Goal: Information Seeking & Learning: Compare options

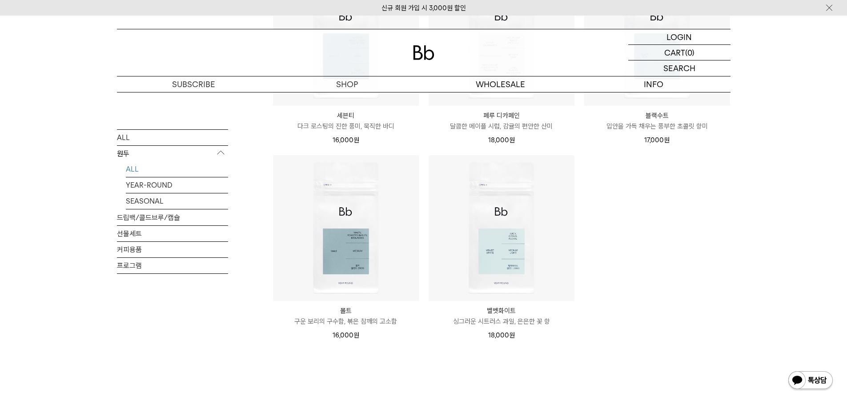
scroll to position [711, 0]
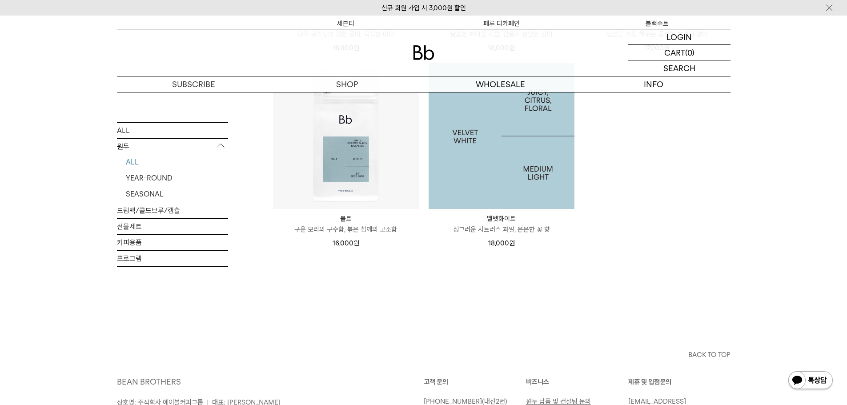
click at [493, 163] on img at bounding box center [502, 136] width 146 height 146
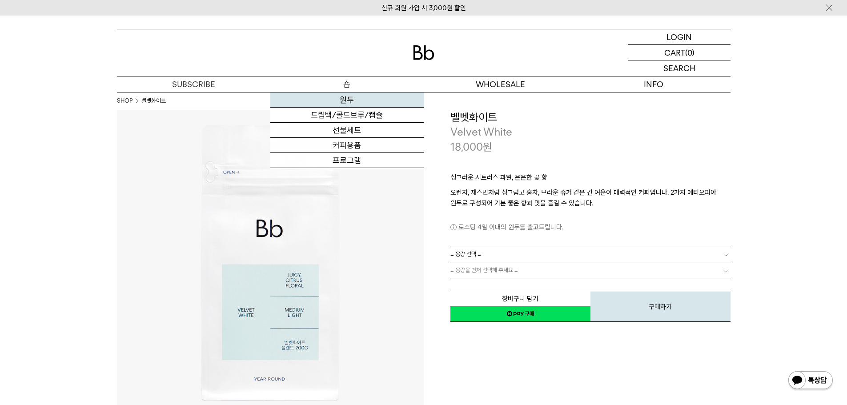
click at [347, 100] on link "원두" at bounding box center [346, 99] width 153 height 15
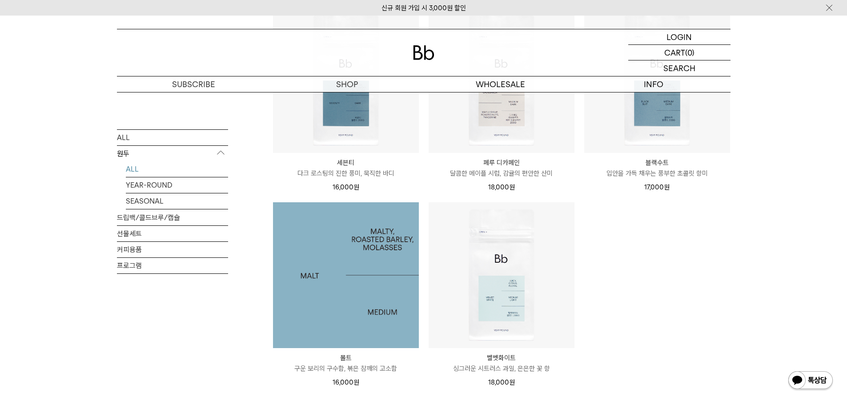
scroll to position [445, 0]
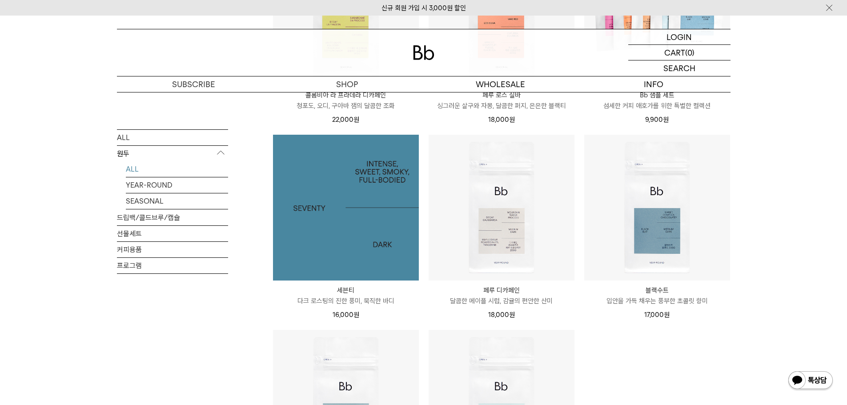
click at [354, 220] on img at bounding box center [346, 208] width 146 height 146
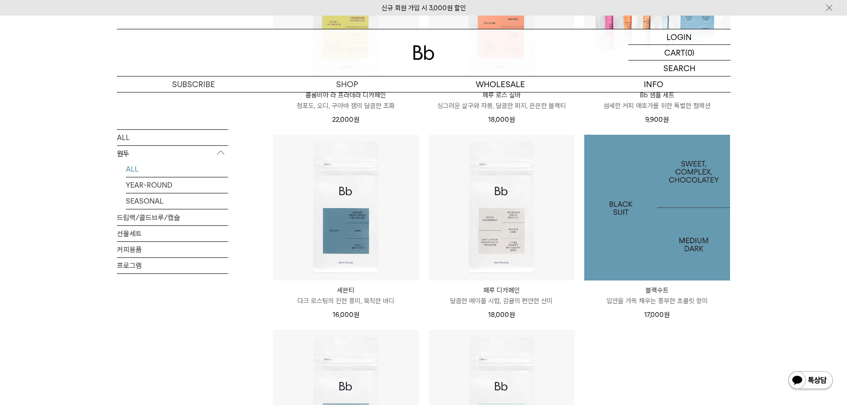
click at [678, 225] on img at bounding box center [657, 208] width 146 height 146
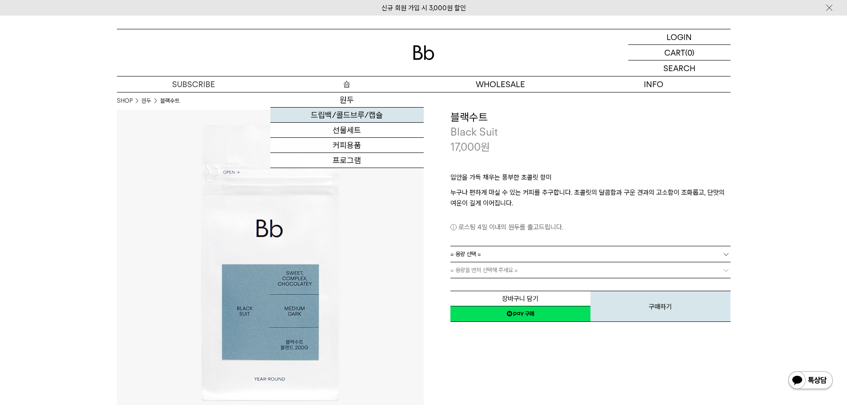
click at [345, 116] on link "드립백/콜드브루/캡슐" at bounding box center [346, 115] width 153 height 15
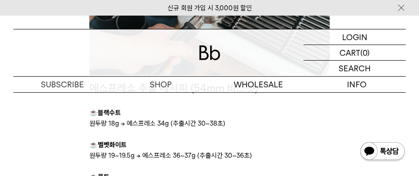
scroll to position [978, 0]
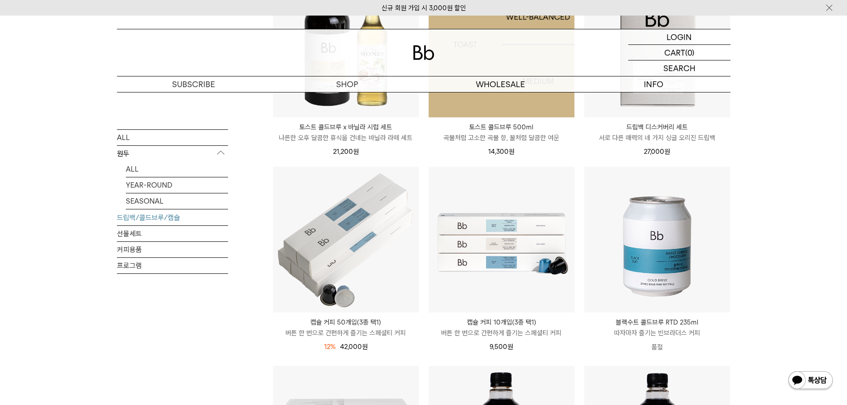
scroll to position [178, 0]
